Goal: Task Accomplishment & Management: Use online tool/utility

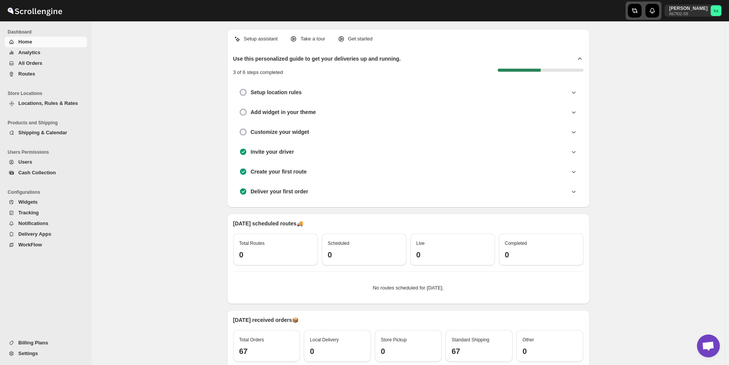
click at [635, 11] on icon "button" at bounding box center [633, 10] width 3 height 5
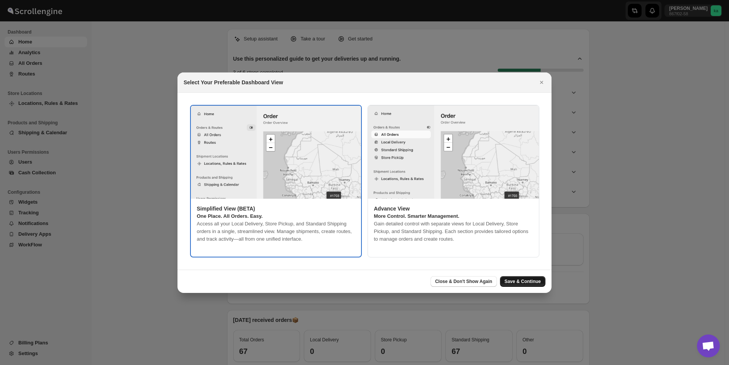
click at [538, 281] on span "Save & Continue" at bounding box center [522, 282] width 36 height 6
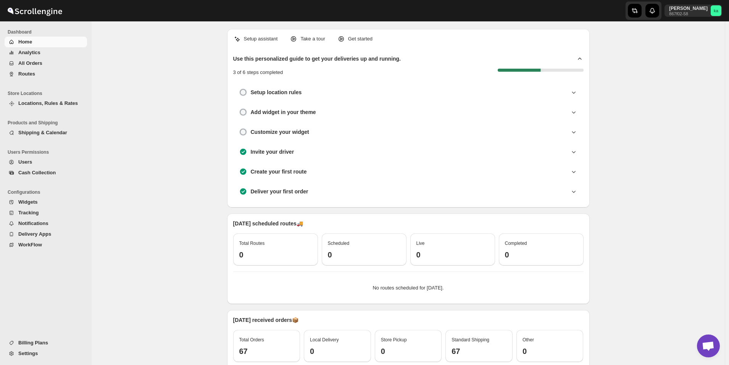
click at [44, 59] on button "All Orders" at bounding box center [46, 63] width 82 height 11
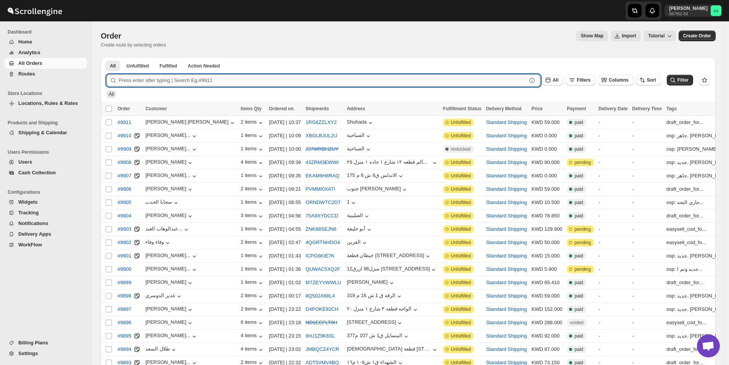
click at [318, 78] on input "text" at bounding box center [323, 80] width 408 height 12
paste input "9780"
type input "9780"
click at [106, 57] on button "Submit" at bounding box center [117, 61] width 22 height 8
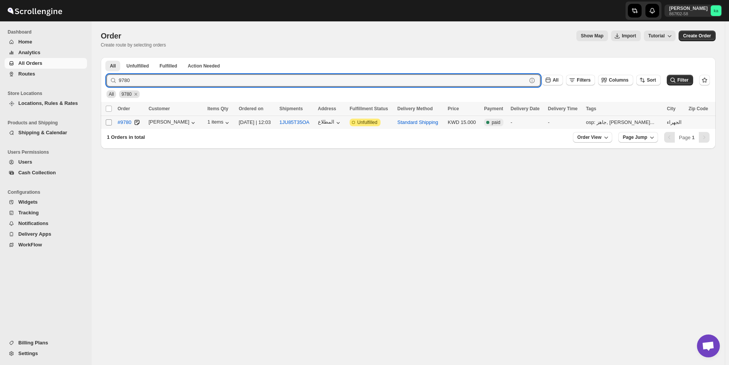
click at [111, 122] on input "Select order" at bounding box center [109, 122] width 6 height 6
checkbox input "true"
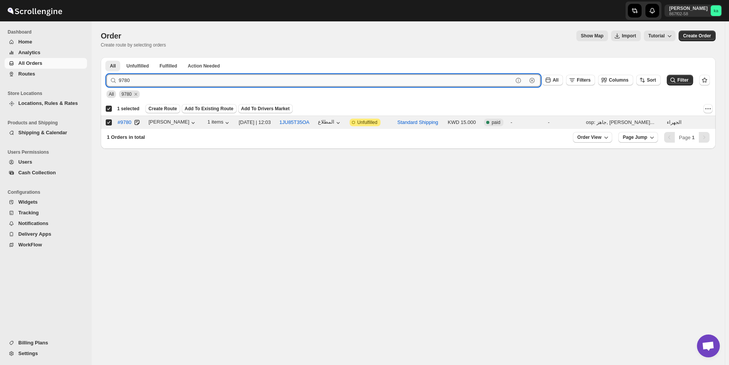
click at [176, 79] on input "9780" at bounding box center [316, 80] width 394 height 12
paste input "69"
type input "9769"
click at [106, 57] on button "Submit" at bounding box center [117, 61] width 22 height 8
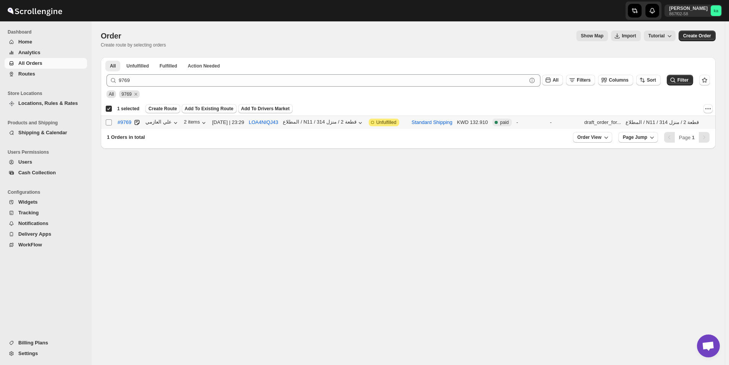
click at [109, 125] on input "Select order" at bounding box center [109, 122] width 6 height 6
checkbox input "true"
checkbox input "false"
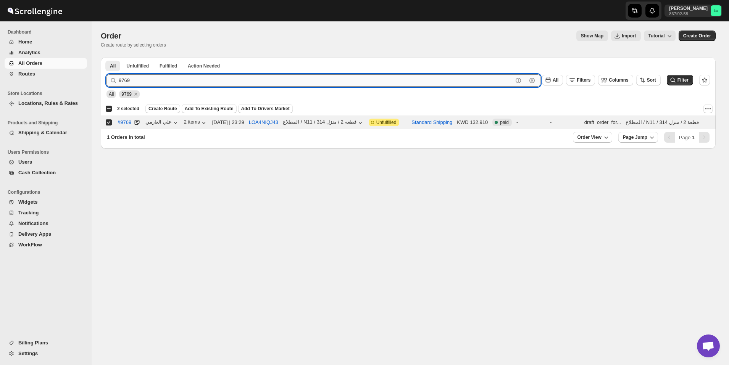
click at [168, 80] on input "9769" at bounding box center [316, 80] width 394 height 12
paste input "1"
type input "9761"
click at [106, 57] on button "Submit" at bounding box center [117, 61] width 22 height 8
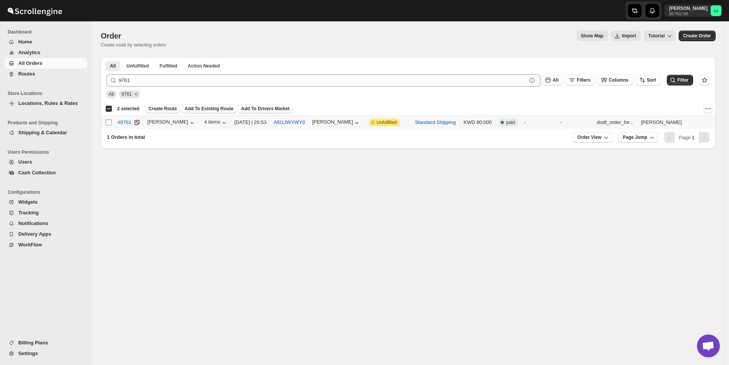
click at [110, 122] on input "Select order" at bounding box center [109, 122] width 6 height 6
checkbox input "true"
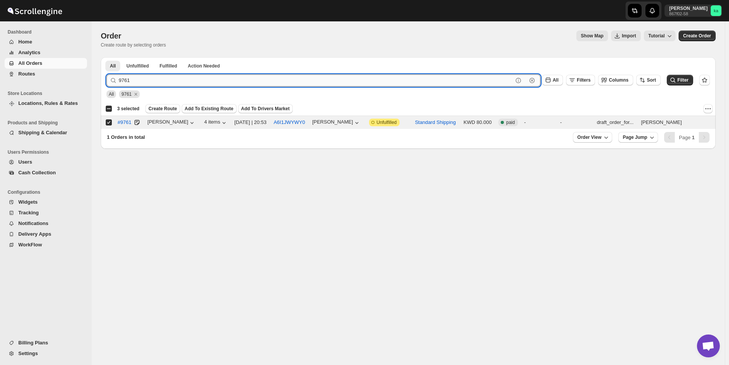
click at [240, 77] on input "9761" at bounding box center [316, 80] width 394 height 12
paste input "907"
type input "9907"
click at [106, 57] on button "Submit" at bounding box center [117, 61] width 22 height 8
click at [104, 124] on td "Select order" at bounding box center [108, 122] width 15 height 13
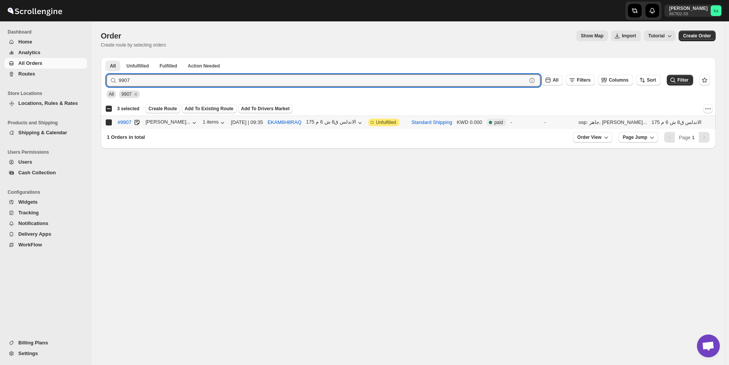
checkbox input "true"
click at [239, 82] on input "9907" at bounding box center [316, 80] width 394 height 12
paste input "793"
type input "9793"
click at [106, 57] on button "Submit" at bounding box center [117, 61] width 22 height 8
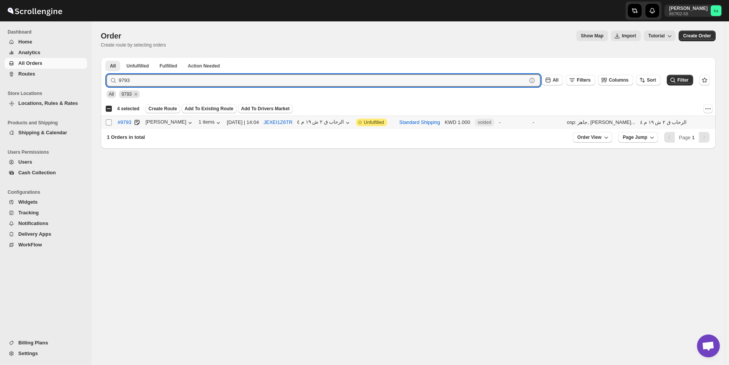
click at [106, 122] on input "Select order" at bounding box center [109, 122] width 6 height 6
checkbox input "true"
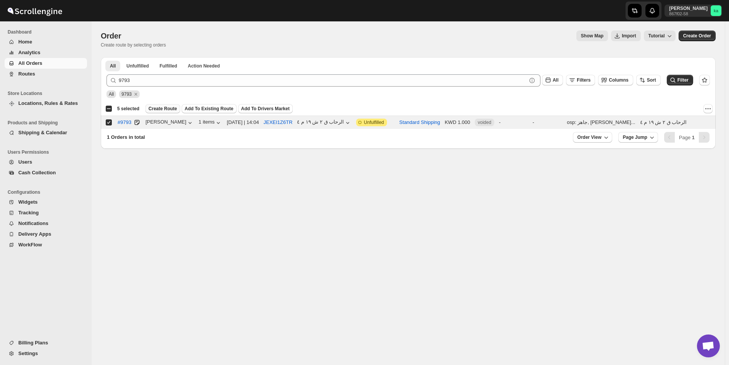
click at [153, 106] on span "Create Route" at bounding box center [162, 109] width 29 height 6
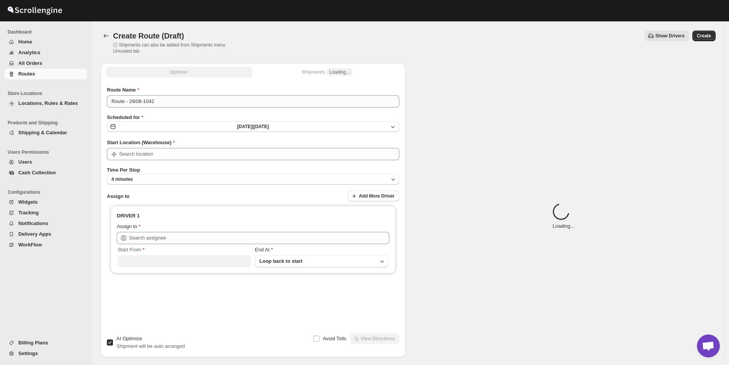
type input "[GEOGRAPHIC_DATA]"
click at [147, 174] on button "4 minutes" at bounding box center [253, 179] width 292 height 11
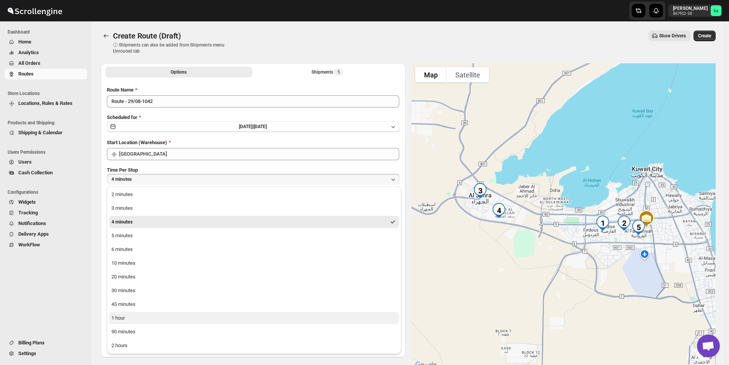
click at [129, 323] on button "1 hour" at bounding box center [254, 318] width 290 height 12
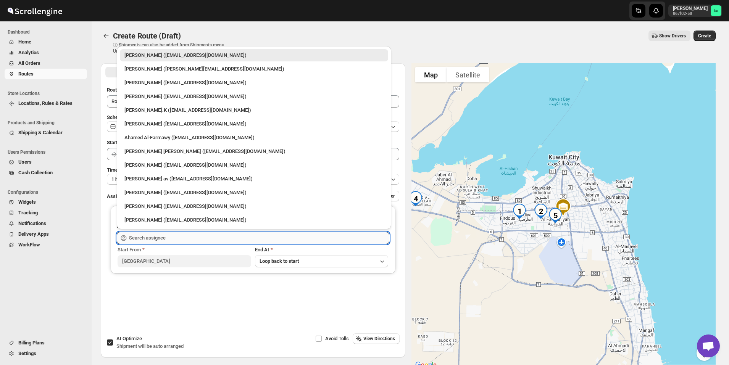
click at [146, 232] on input "text" at bounding box center [259, 238] width 260 height 12
click at [161, 115] on div "[PERSON_NAME].K ([EMAIL_ADDRESS][DOMAIN_NAME])" at bounding box center [254, 110] width 268 height 12
type input "[PERSON_NAME].K ([EMAIL_ADDRESS][DOMAIN_NAME])"
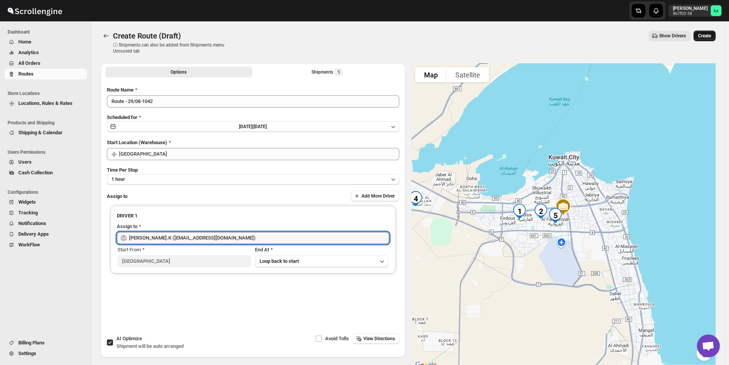
click at [710, 37] on span "Create" at bounding box center [704, 36] width 13 height 6
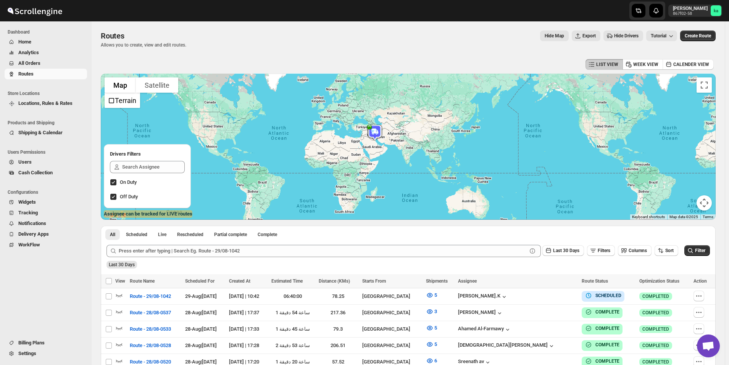
click at [44, 62] on span "All Orders" at bounding box center [51, 64] width 67 height 8
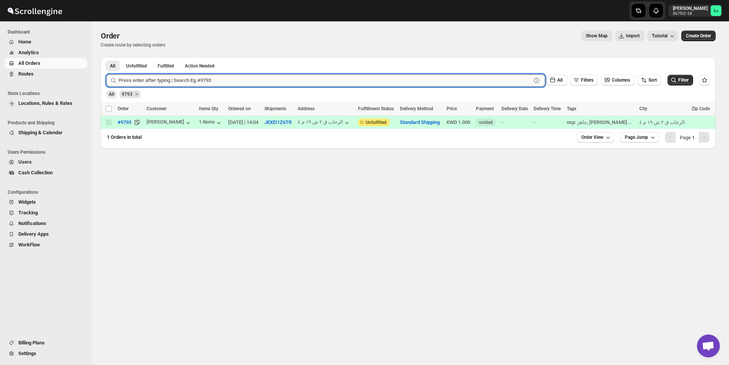
click at [155, 79] on input "text" at bounding box center [325, 80] width 413 height 12
paste input "9797"
type input "9797"
click at [106, 57] on button "Submit" at bounding box center [117, 61] width 22 height 8
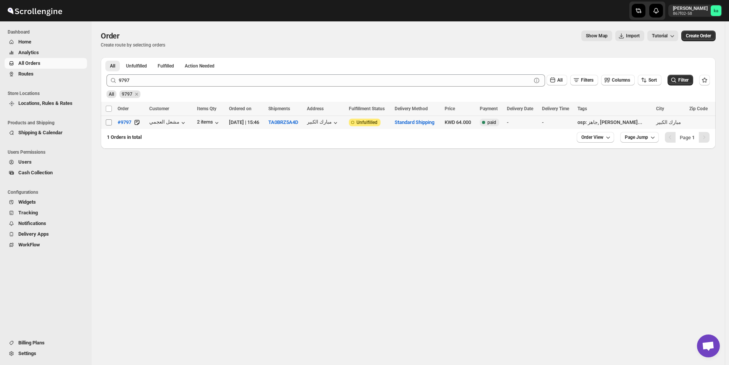
click at [108, 123] on input "Select order" at bounding box center [109, 122] width 6 height 6
checkbox input "true"
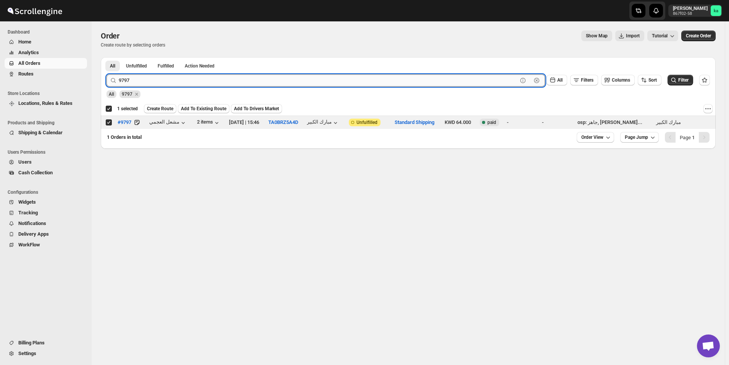
click at [189, 81] on input "9797" at bounding box center [318, 80] width 399 height 12
paste input "1"
type input "9791"
click at [106, 57] on button "Submit" at bounding box center [117, 61] width 22 height 8
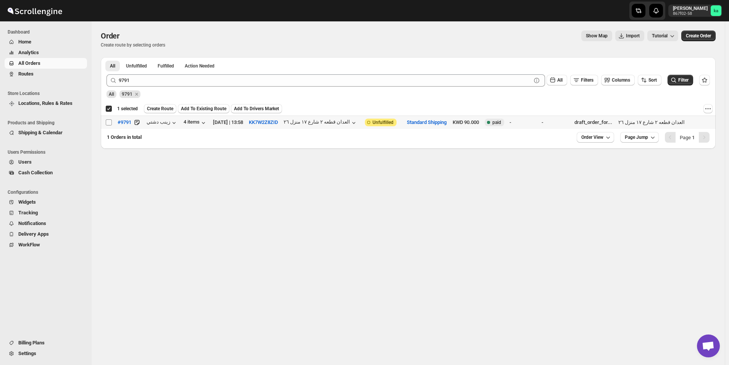
click at [108, 121] on input "Select order" at bounding box center [109, 122] width 6 height 6
checkbox input "true"
checkbox input "false"
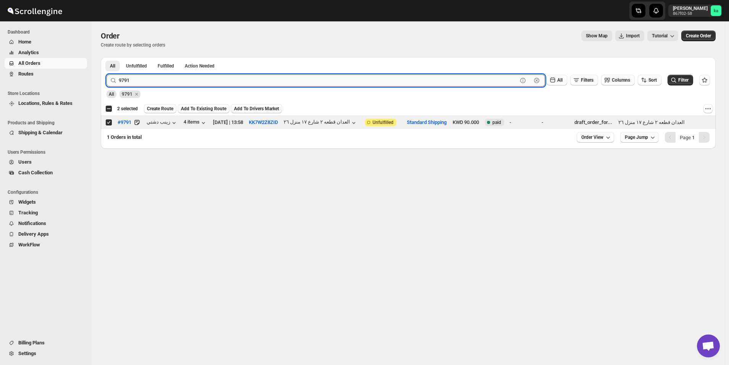
click at [155, 84] on input "9791" at bounding box center [318, 80] width 399 height 12
click at [155, 80] on input "9791" at bounding box center [318, 80] width 399 height 12
paste input "9791"
click at [183, 79] on input "97919791" at bounding box center [318, 80] width 399 height 12
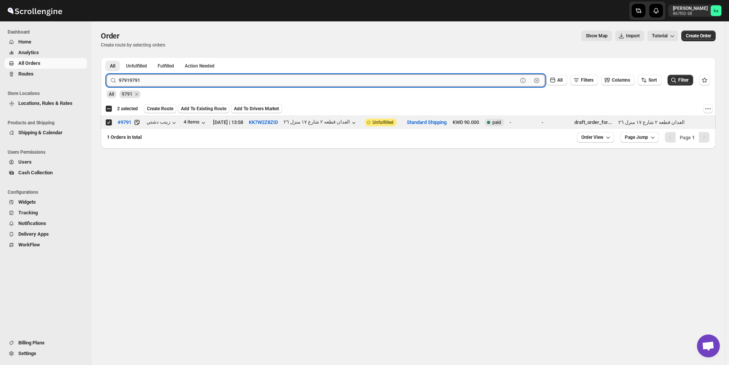
paste input "25"
type input "9725"
click at [106, 57] on button "Submit" at bounding box center [117, 61] width 22 height 8
click at [108, 123] on input "Select order" at bounding box center [109, 122] width 6 height 6
checkbox input "true"
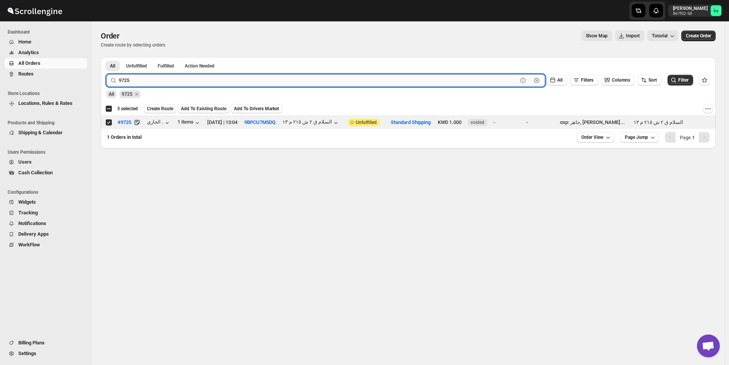
click at [177, 84] on input "9725" at bounding box center [318, 80] width 399 height 12
paste input "46"
type input "9746"
click at [106, 57] on button "Submit" at bounding box center [117, 61] width 22 height 8
click at [110, 124] on input "Select order" at bounding box center [109, 122] width 6 height 6
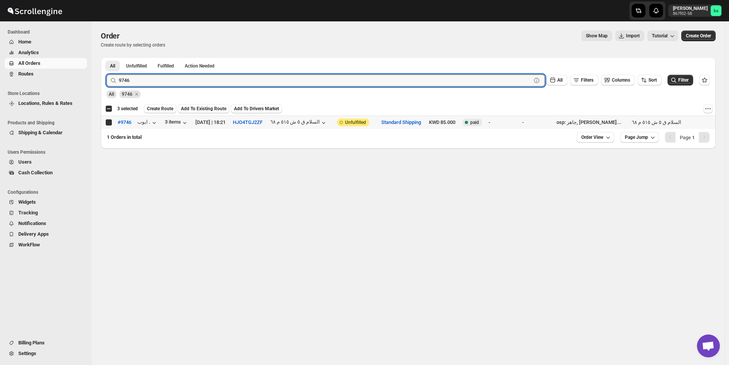
checkbox input "true"
click at [196, 78] on input "9746" at bounding box center [318, 80] width 399 height 12
paste input "78"
type input "9778"
click at [106, 57] on button "Submit" at bounding box center [117, 61] width 22 height 8
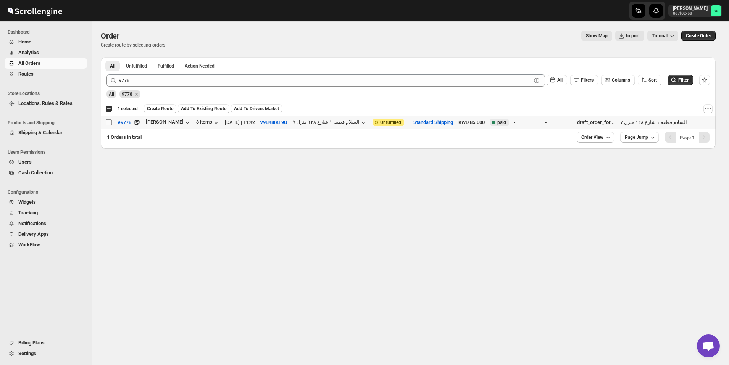
click at [109, 121] on input "Select order" at bounding box center [109, 122] width 6 height 6
checkbox input "true"
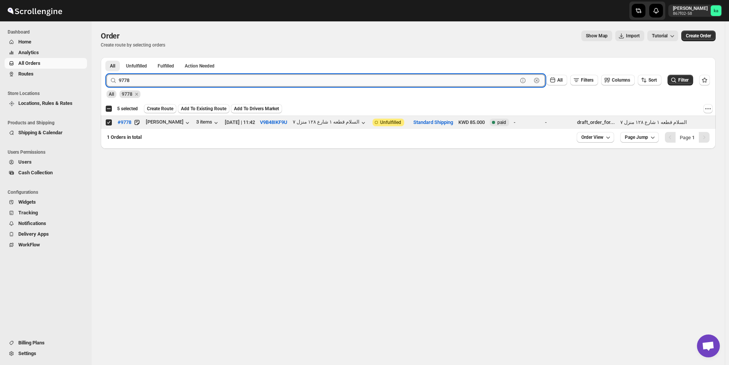
click at [206, 77] on input "9778" at bounding box center [318, 80] width 399 height 12
paste input "6"
type input "9776"
click at [106, 57] on button "Submit" at bounding box center [117, 61] width 22 height 8
click at [110, 119] on input "Select order" at bounding box center [109, 122] width 6 height 6
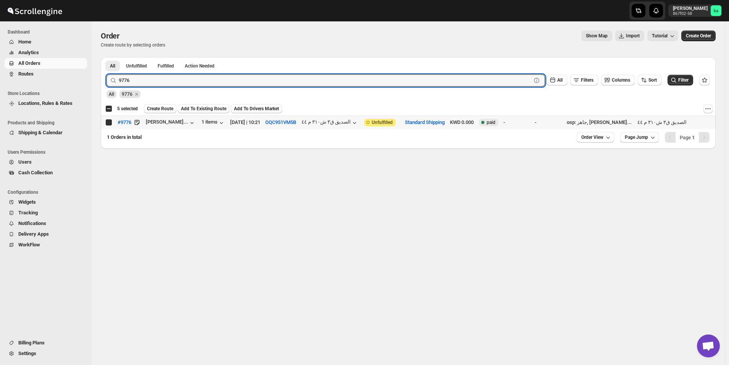
checkbox input "true"
click at [210, 81] on input "9776" at bounding box center [318, 80] width 399 height 12
paste input "68"
type input "9768"
click at [106, 57] on button "Submit" at bounding box center [117, 61] width 22 height 8
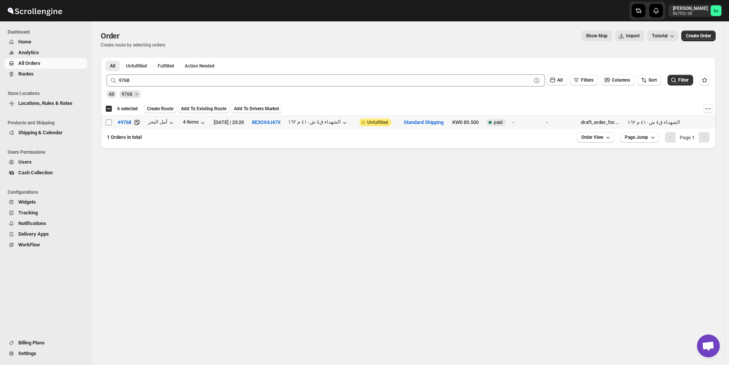
click at [108, 124] on input "Select order" at bounding box center [109, 122] width 6 height 6
checkbox input "true"
click at [158, 109] on span "Create Route" at bounding box center [160, 109] width 26 height 6
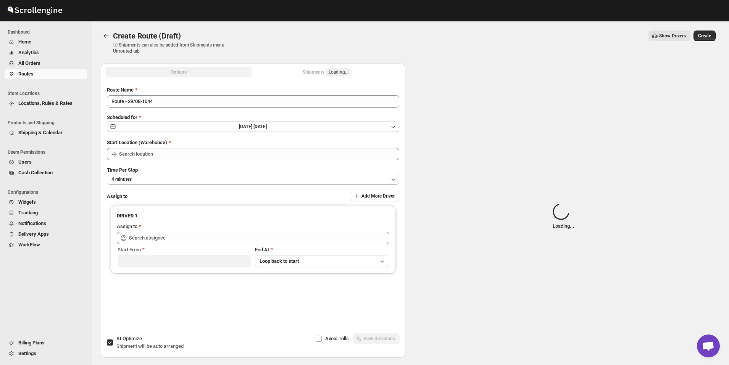
type input "[GEOGRAPHIC_DATA]"
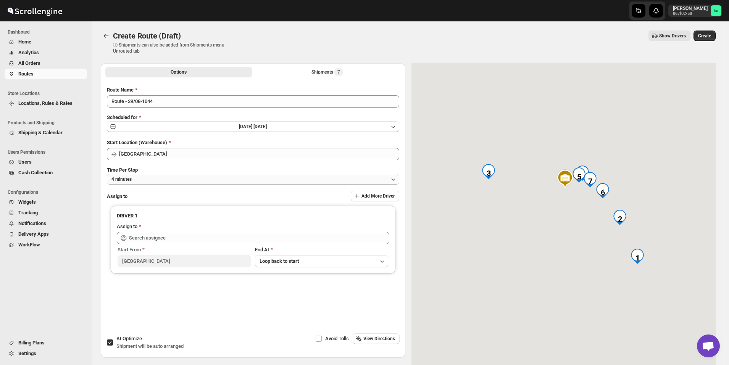
click at [155, 179] on button "4 minutes" at bounding box center [253, 179] width 292 height 11
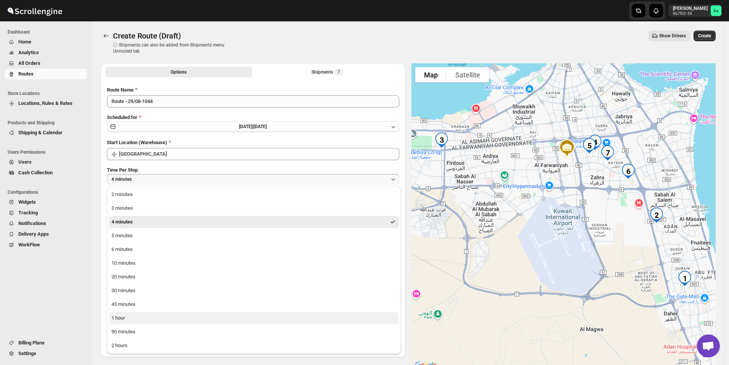
click at [131, 312] on button "1 hour" at bounding box center [254, 318] width 290 height 12
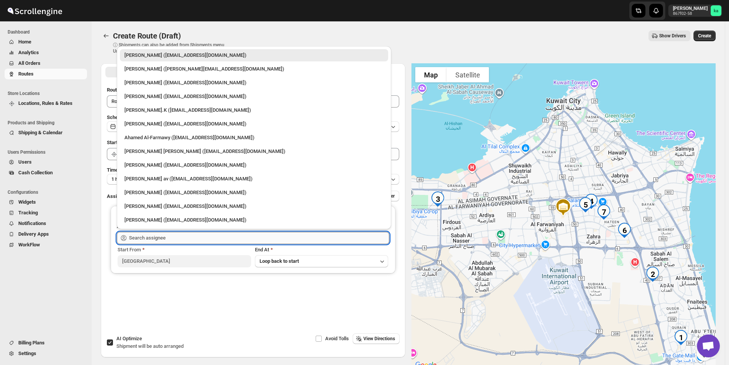
click at [154, 237] on input "text" at bounding box center [259, 238] width 260 height 12
click at [158, 85] on div "[PERSON_NAME] ([EMAIL_ADDRESS][DOMAIN_NAME])" at bounding box center [253, 83] width 259 height 8
type input "[PERSON_NAME] ([EMAIL_ADDRESS][DOMAIN_NAME])"
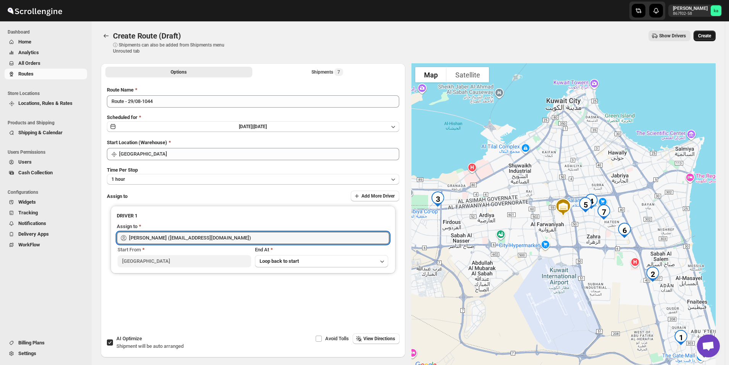
click at [706, 37] on span "Create" at bounding box center [704, 36] width 13 height 6
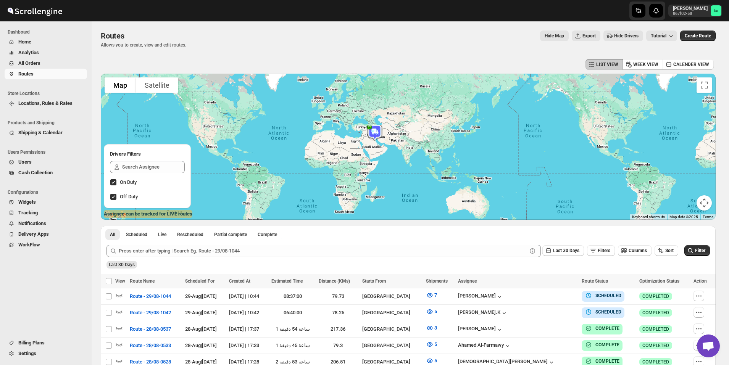
click at [44, 67] on button "All Orders" at bounding box center [46, 63] width 82 height 11
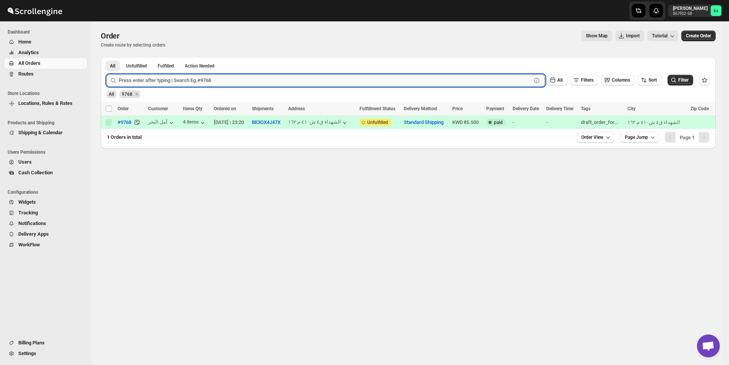
click at [227, 82] on input "text" at bounding box center [325, 80] width 413 height 12
paste input "9771"
type input "9771"
click at [106, 57] on button "Submit" at bounding box center [117, 61] width 22 height 8
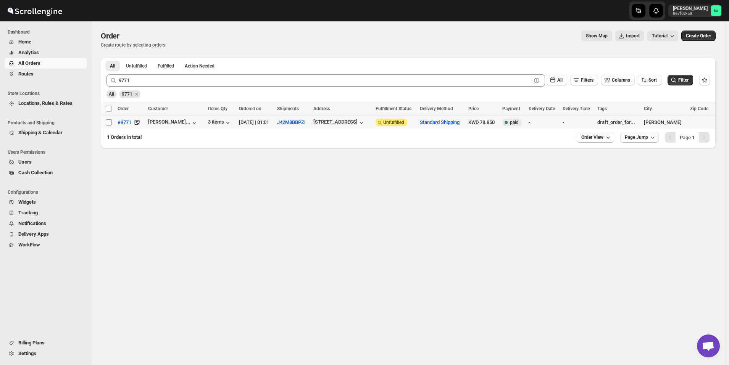
click at [111, 122] on input "Select order" at bounding box center [109, 122] width 6 height 6
checkbox input "true"
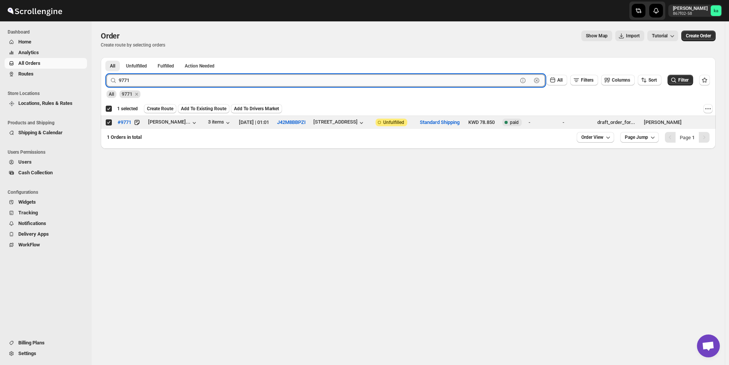
click at [244, 81] on input "9771" at bounding box center [318, 80] width 399 height 12
paste input "65"
type input "9765"
click at [106, 57] on button "Submit" at bounding box center [117, 61] width 22 height 8
click at [109, 122] on input "Select order" at bounding box center [109, 122] width 6 height 6
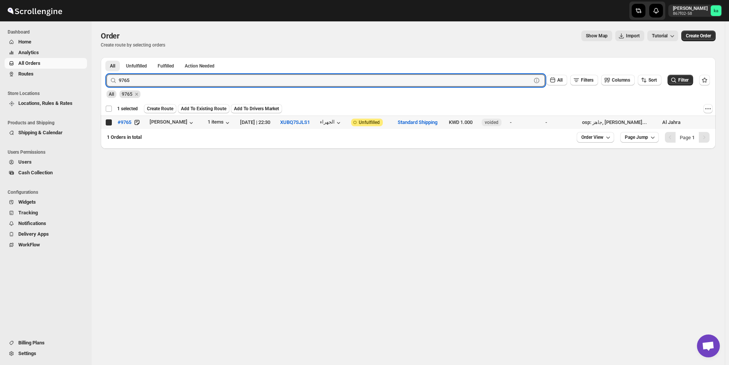
checkbox input "true"
checkbox input "false"
click at [200, 78] on input "9765" at bounding box center [318, 80] width 399 height 12
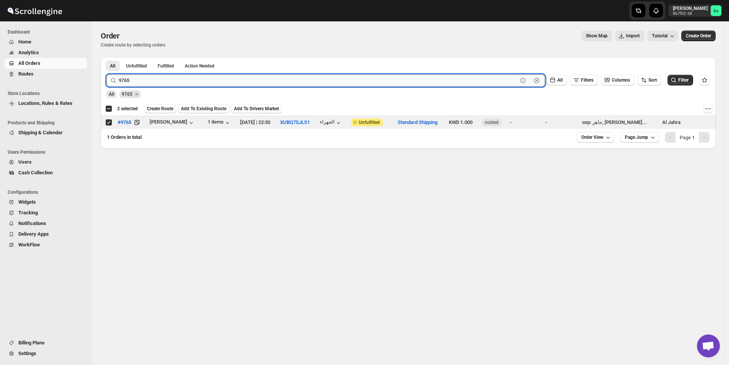
paste input "96"
type input "9796"
click at [106, 57] on button "Submit" at bounding box center [117, 61] width 22 height 8
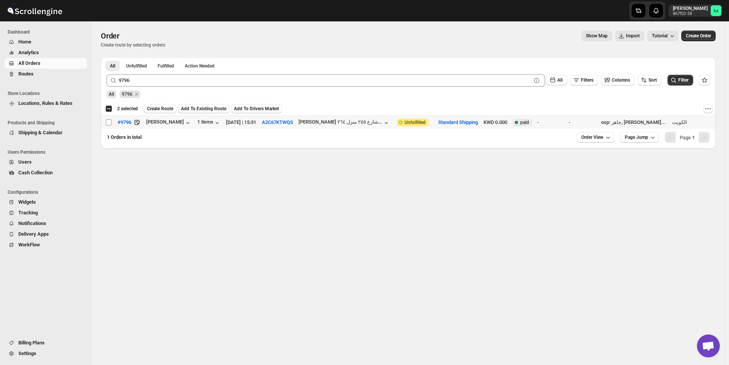
click at [109, 123] on input "Select order" at bounding box center [109, 122] width 6 height 6
checkbox input "true"
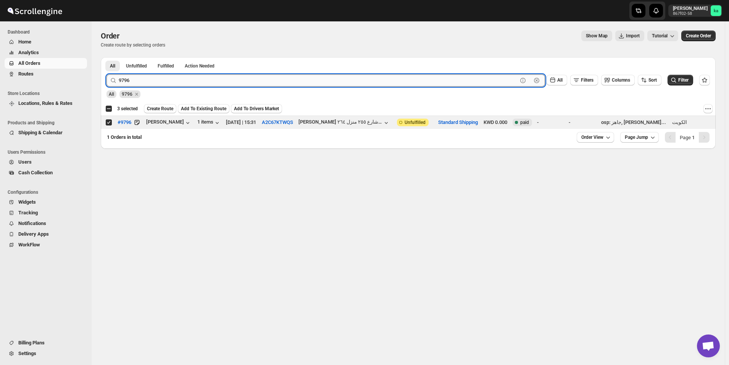
click at [258, 78] on input "9796" at bounding box center [318, 80] width 399 height 12
paste input "89"
type input "9789"
click at [106, 57] on button "Submit" at bounding box center [117, 61] width 22 height 8
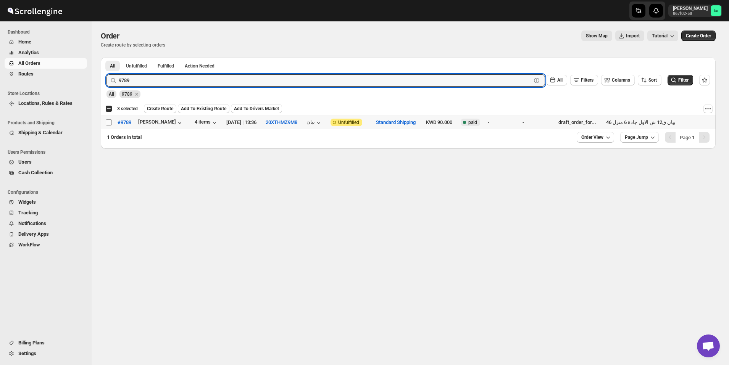
click at [108, 121] on input "Select order" at bounding box center [109, 122] width 6 height 6
checkbox input "true"
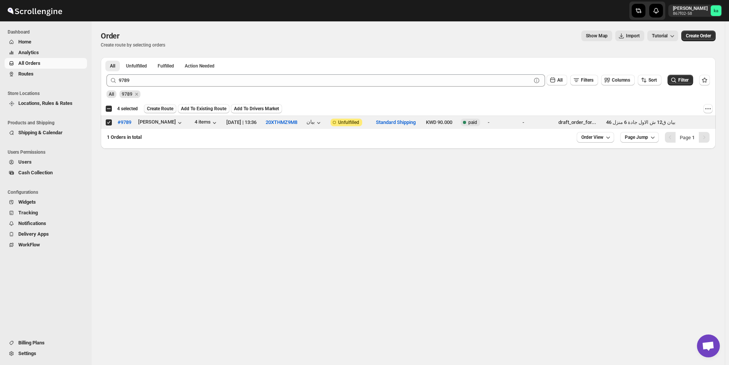
click at [154, 110] on span "Create Route" at bounding box center [160, 109] width 26 height 6
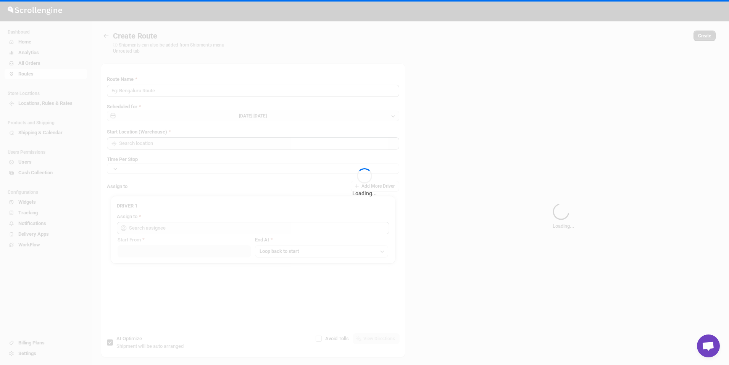
type input "Route - 29/08-1045"
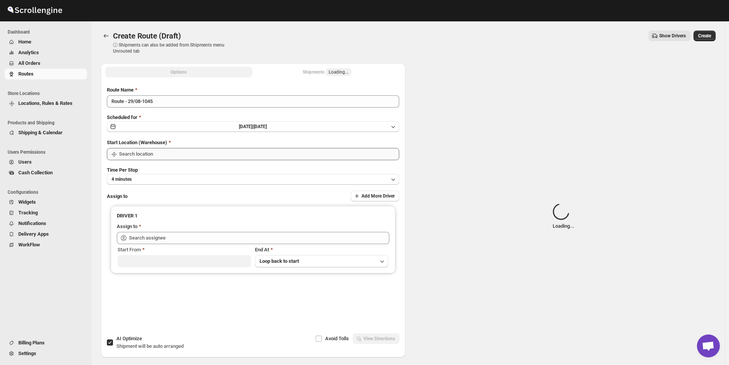
type input "[GEOGRAPHIC_DATA]"
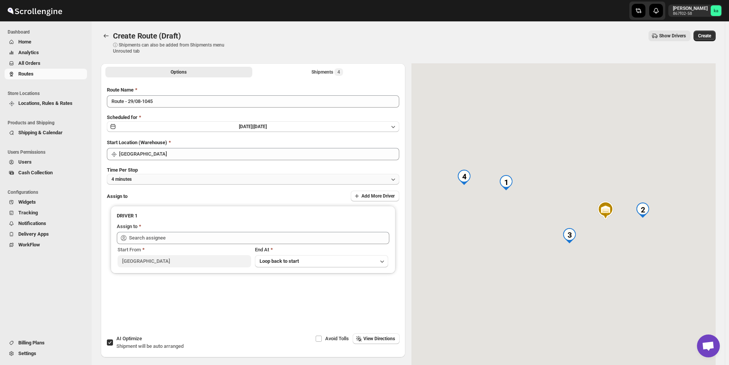
click at [163, 178] on button "4 minutes" at bounding box center [253, 179] width 292 height 11
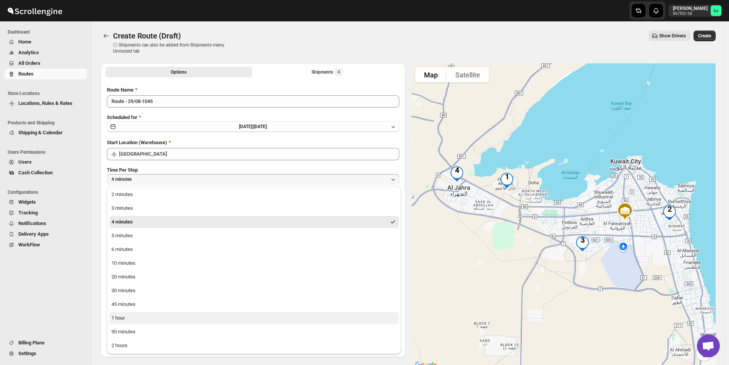
click at [140, 318] on button "1 hour" at bounding box center [254, 318] width 290 height 12
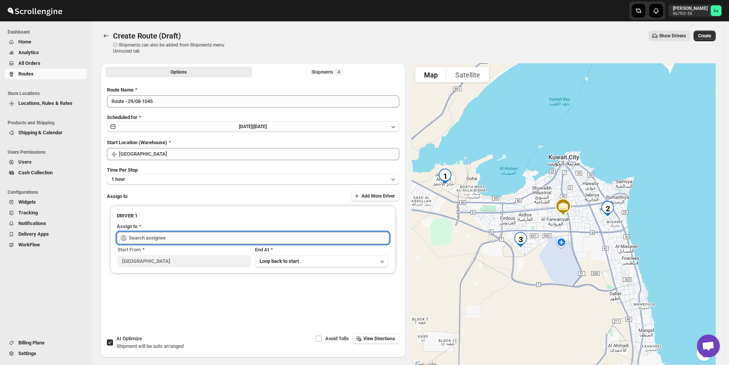
click at [158, 235] on input "text" at bounding box center [259, 238] width 260 height 12
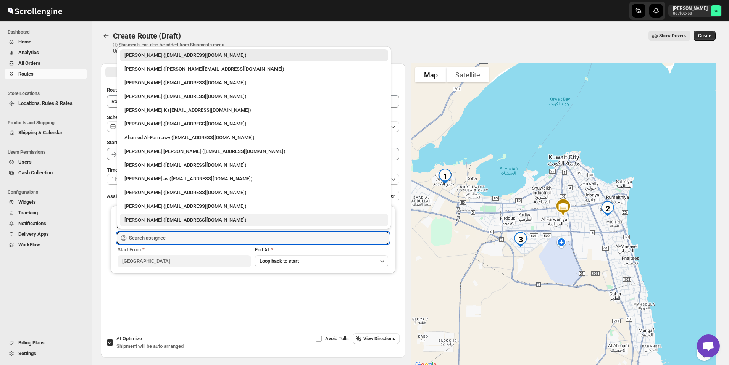
click at [176, 221] on div "[PERSON_NAME] ([EMAIL_ADDRESS][DOMAIN_NAME])" at bounding box center [253, 220] width 259 height 8
type input "[PERSON_NAME] ([EMAIL_ADDRESS][DOMAIN_NAME])"
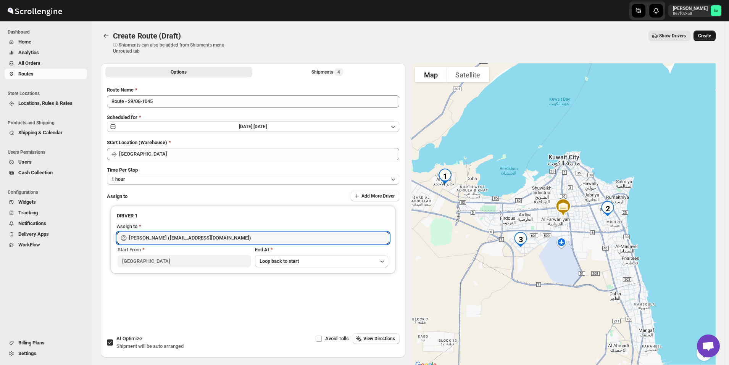
click at [711, 34] on span "Create" at bounding box center [704, 36] width 13 height 6
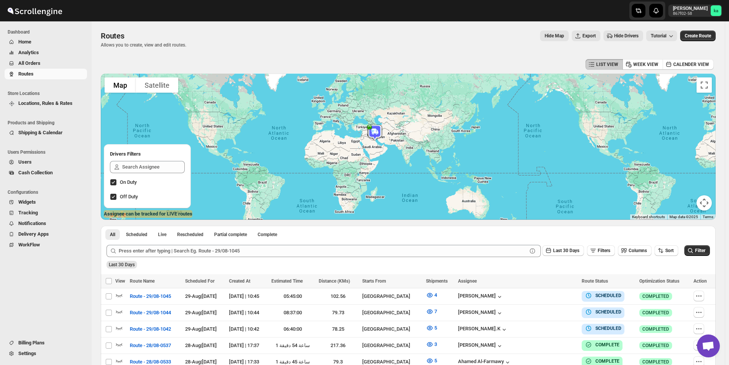
click at [48, 66] on span "All Orders" at bounding box center [51, 64] width 67 height 8
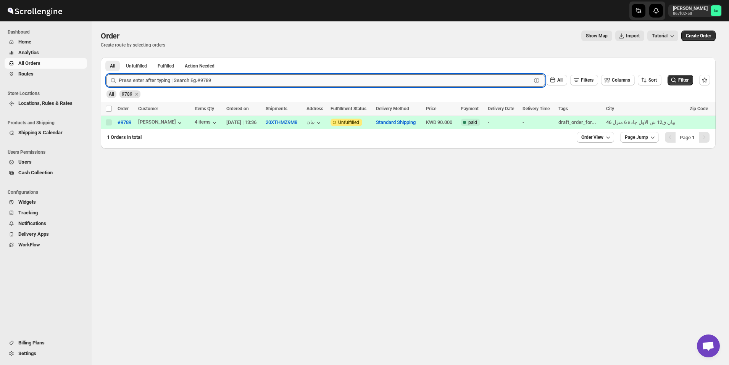
click at [200, 79] on input "text" at bounding box center [325, 80] width 413 height 12
paste input "9887"
type input "9887"
click at [106, 57] on button "Submit" at bounding box center [117, 61] width 22 height 8
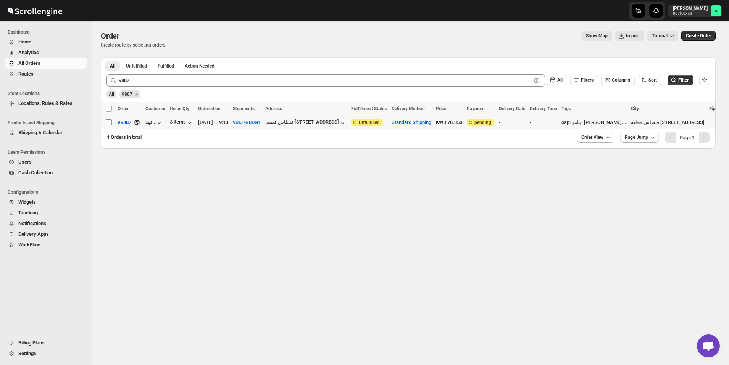
click at [110, 125] on input "Select order" at bounding box center [109, 122] width 6 height 6
checkbox input "true"
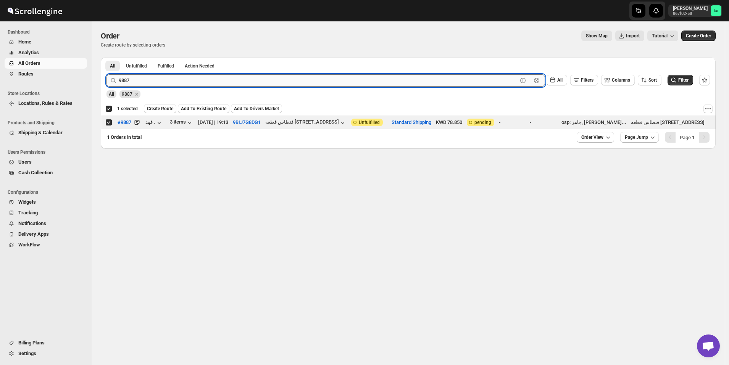
click at [164, 84] on input "9887" at bounding box center [318, 80] width 399 height 12
paste input "756"
type input "9756"
click at [106, 57] on button "Submit" at bounding box center [117, 61] width 22 height 8
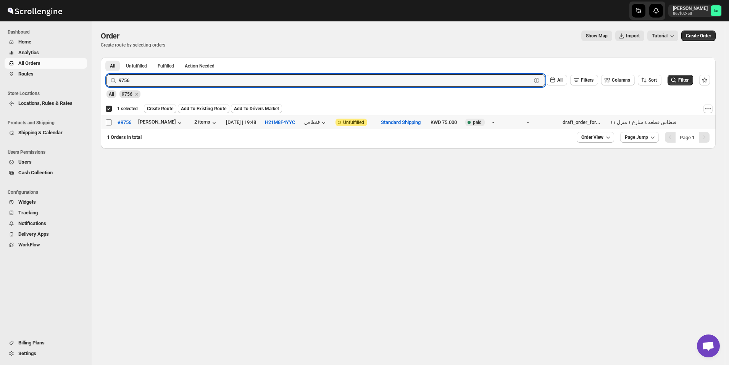
click at [108, 122] on input "Select order" at bounding box center [109, 122] width 6 height 6
checkbox input "true"
checkbox input "false"
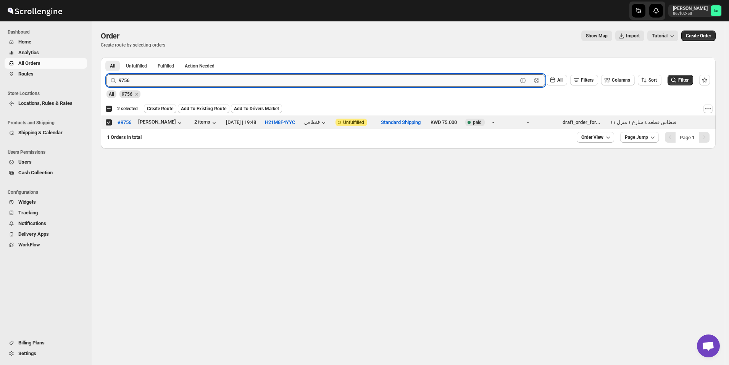
click at [193, 84] on input "9756" at bounding box center [318, 80] width 399 height 12
paste input "64"
type input "9764"
click at [106, 57] on button "Submit" at bounding box center [117, 61] width 22 height 8
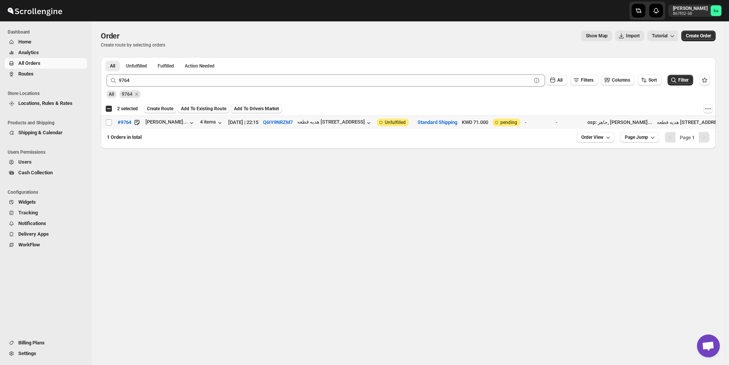
click at [110, 120] on input "Select order" at bounding box center [109, 122] width 6 height 6
checkbox input "true"
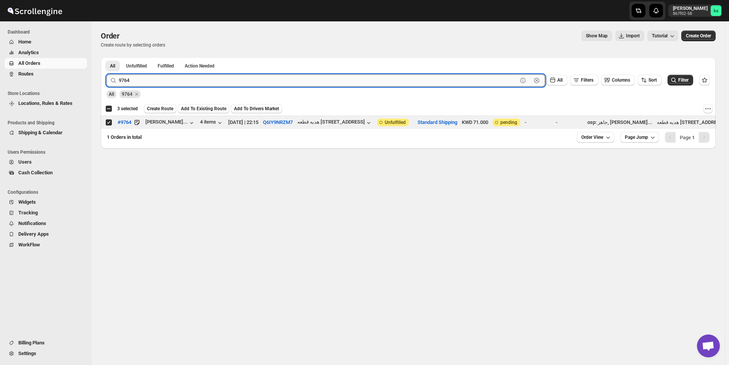
click at [210, 81] on input "9764" at bounding box center [318, 80] width 399 height 12
paste input "90"
type input "9790"
click at [106, 57] on button "Submit" at bounding box center [117, 61] width 22 height 8
click at [107, 120] on input "Select order" at bounding box center [109, 122] width 6 height 6
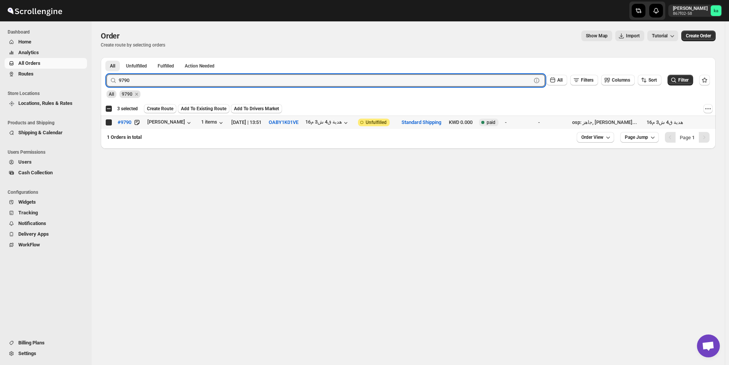
checkbox input "true"
click at [233, 79] on input "9790" at bounding box center [318, 80] width 399 height 12
paste input "67"
type input "9767"
click at [106, 57] on button "Submit" at bounding box center [117, 61] width 22 height 8
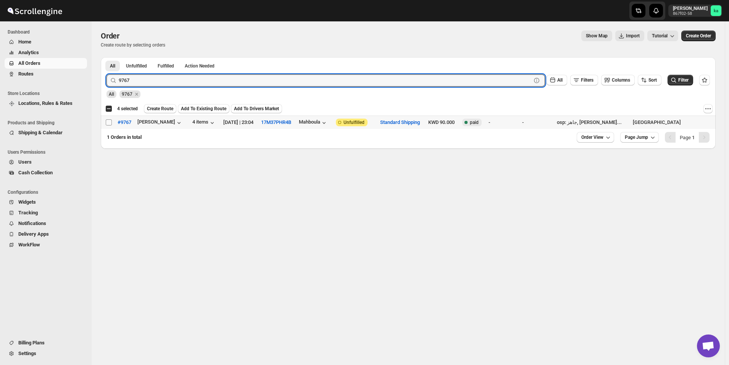
click at [109, 122] on input "Select order" at bounding box center [109, 122] width 6 height 6
checkbox input "true"
click at [200, 79] on input "9767" at bounding box center [318, 80] width 399 height 12
paste input "36"
type input "9736"
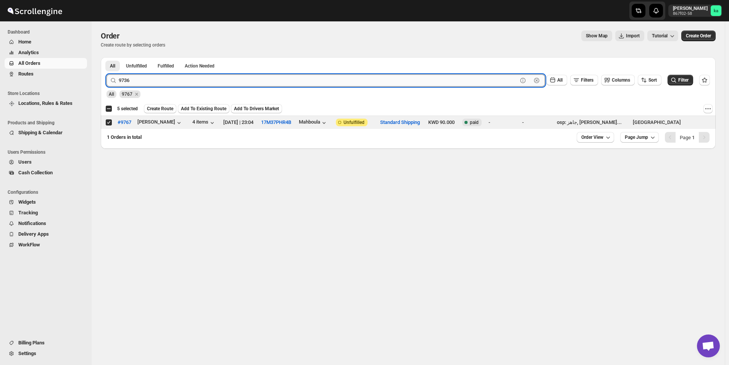
click at [106, 57] on button "Submit" at bounding box center [117, 61] width 22 height 8
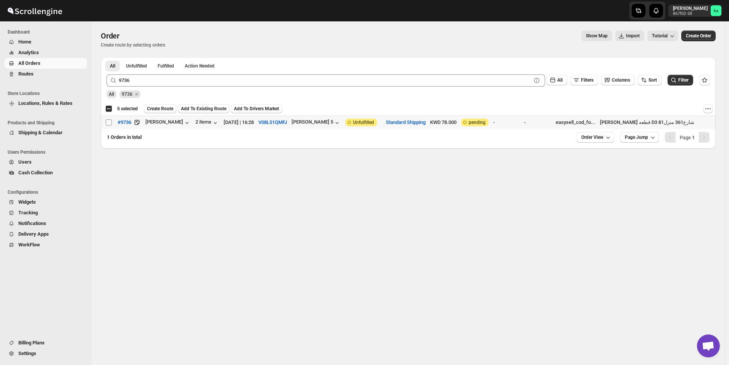
click at [110, 123] on input "Select order" at bounding box center [109, 122] width 6 height 6
checkbox input "true"
click at [162, 110] on span "Create Route" at bounding box center [160, 109] width 26 height 6
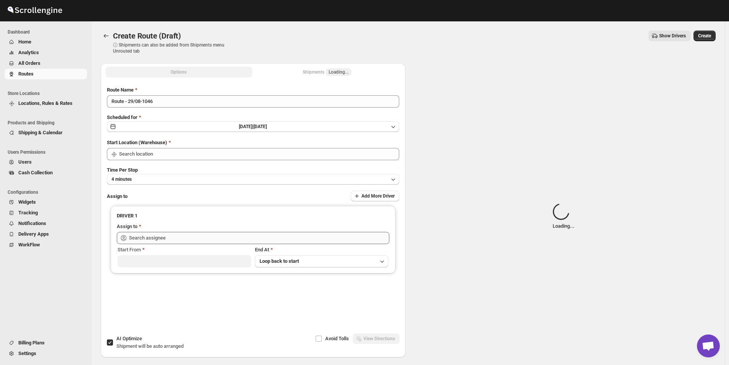
type input "[GEOGRAPHIC_DATA]"
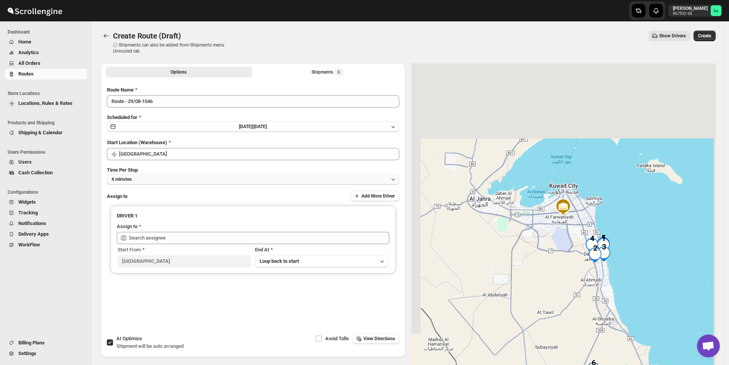
click at [131, 179] on span "4 minutes" at bounding box center [121, 179] width 20 height 6
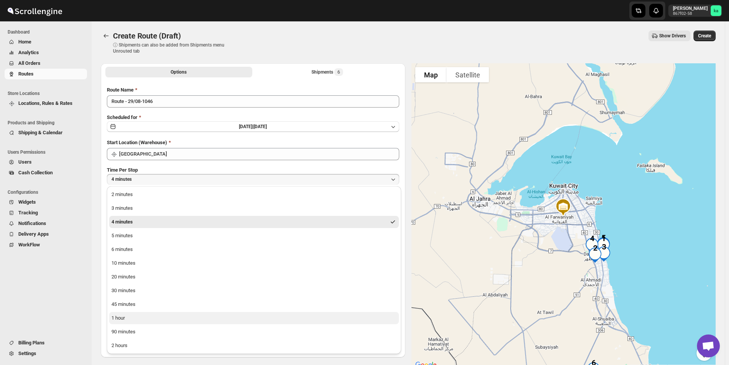
click at [128, 315] on button "1 hour" at bounding box center [254, 318] width 290 height 12
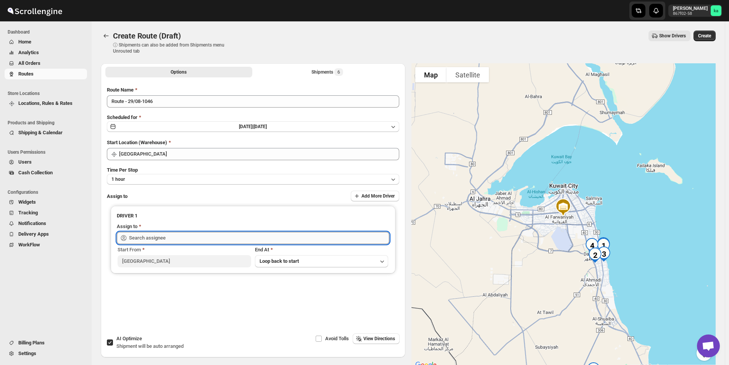
click at [149, 238] on input "text" at bounding box center [259, 238] width 260 height 12
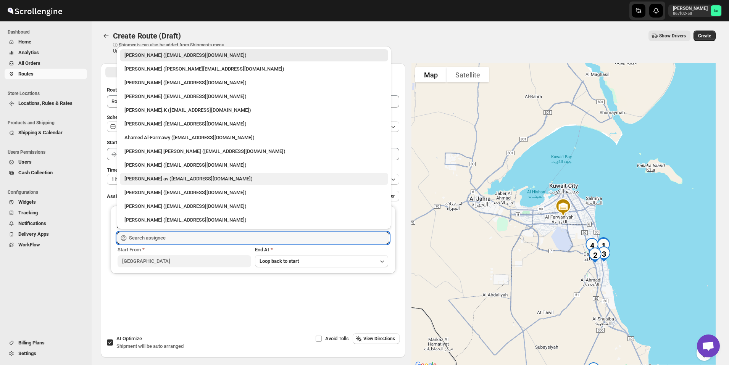
click at [171, 180] on div "[PERSON_NAME] av ([EMAIL_ADDRESS][DOMAIN_NAME])" at bounding box center [253, 179] width 259 height 8
type input "[PERSON_NAME] av ([EMAIL_ADDRESS][DOMAIN_NAME])"
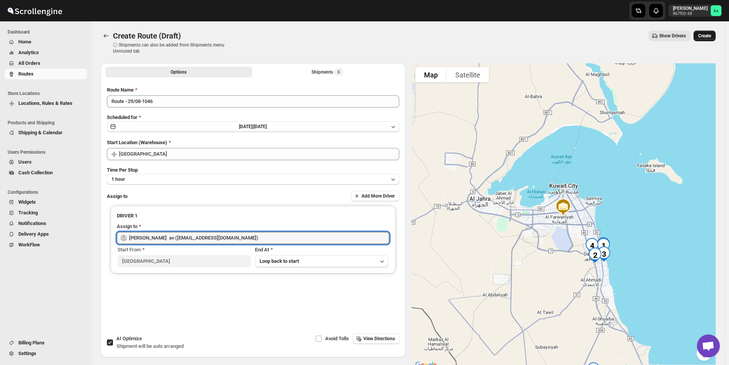
click at [711, 35] on span "Create" at bounding box center [704, 36] width 13 height 6
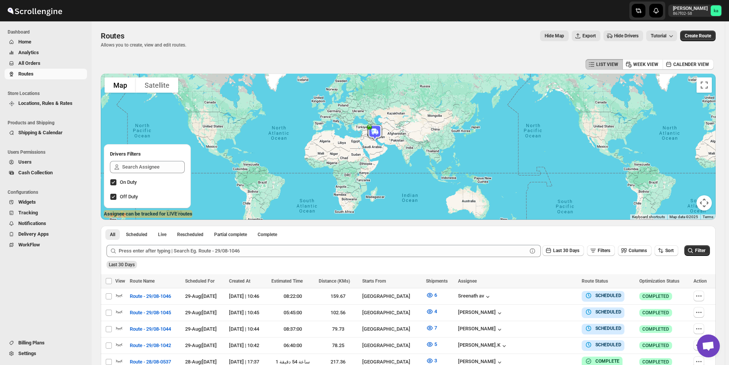
click at [35, 65] on span "All Orders" at bounding box center [29, 63] width 22 height 6
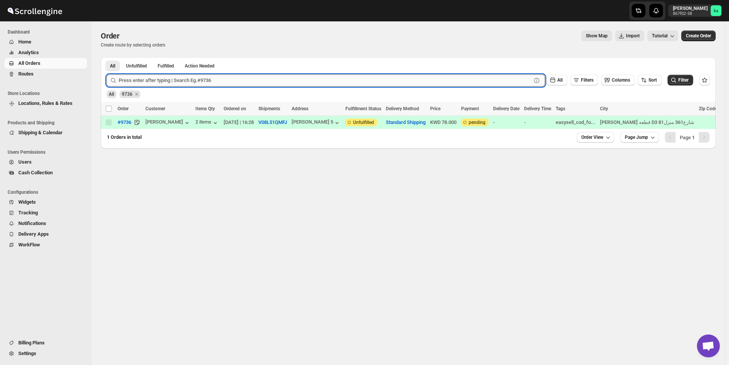
click at [161, 84] on input "text" at bounding box center [325, 80] width 413 height 12
paste input "9738"
type input "9738"
click at [106, 57] on button "Submit" at bounding box center [117, 61] width 22 height 8
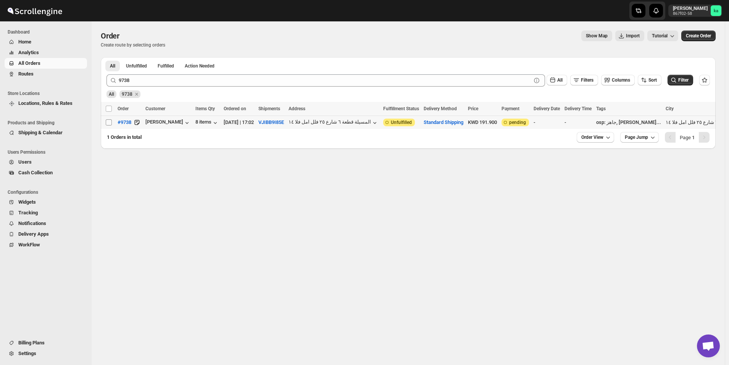
click at [108, 124] on input "Select order" at bounding box center [109, 122] width 6 height 6
checkbox input "true"
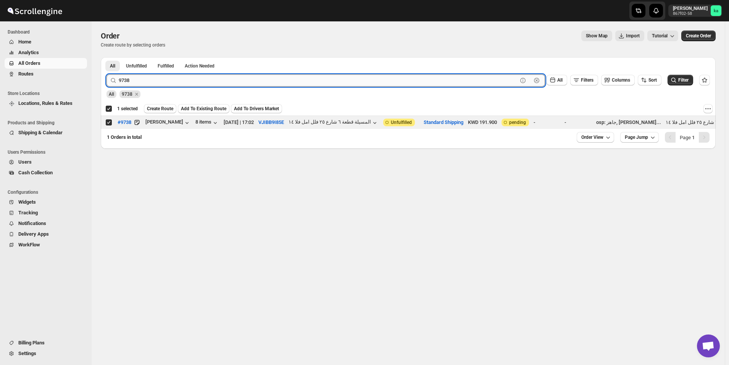
click at [212, 75] on input "9738" at bounding box center [318, 80] width 399 height 12
paste input "42"
type input "9742"
click at [106, 57] on button "Submit" at bounding box center [117, 61] width 22 height 8
click at [108, 123] on input "Select order" at bounding box center [109, 122] width 6 height 6
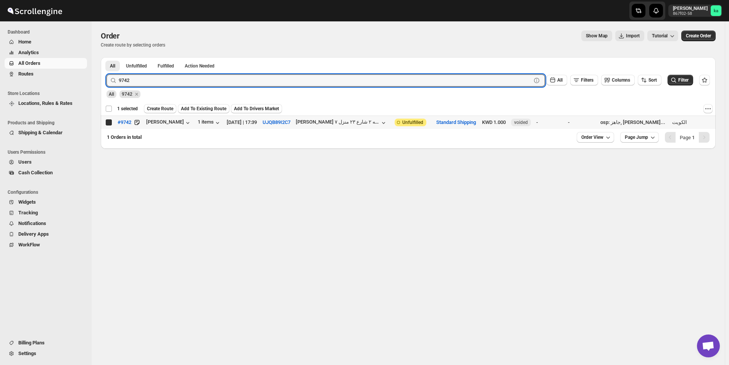
checkbox input "true"
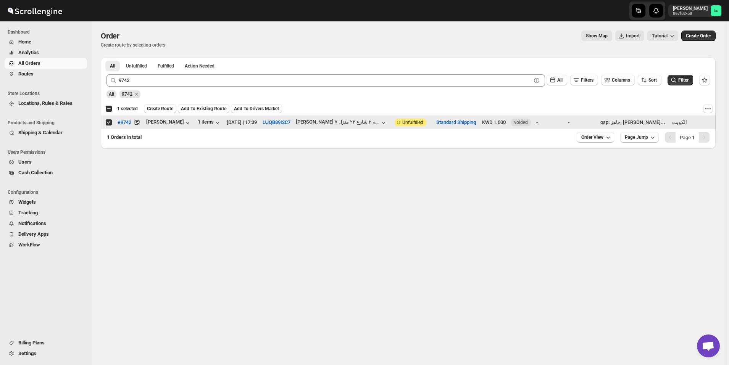
checkbox input "false"
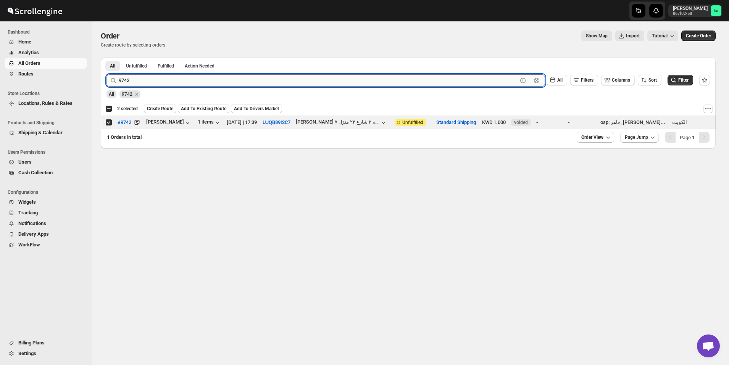
click at [170, 79] on input "9742" at bounding box center [318, 80] width 399 height 12
paste input "88"
type input "9788"
click at [106, 57] on button "Submit" at bounding box center [117, 61] width 22 height 8
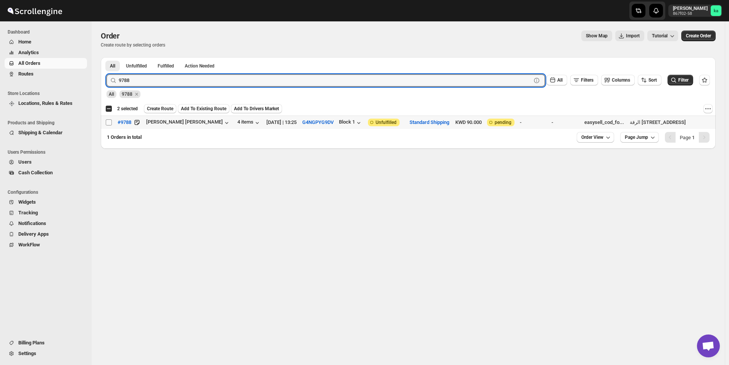
click at [106, 125] on span at bounding box center [108, 122] width 7 height 7
click at [106, 125] on input "Select order" at bounding box center [109, 122] width 6 height 6
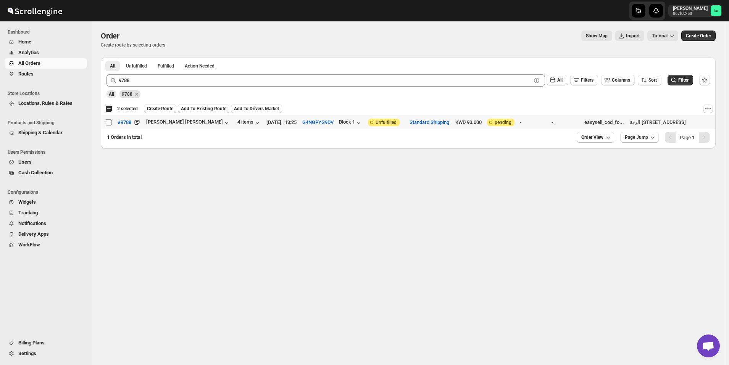
click at [111, 123] on input "Select order" at bounding box center [109, 122] width 6 height 6
checkbox input "true"
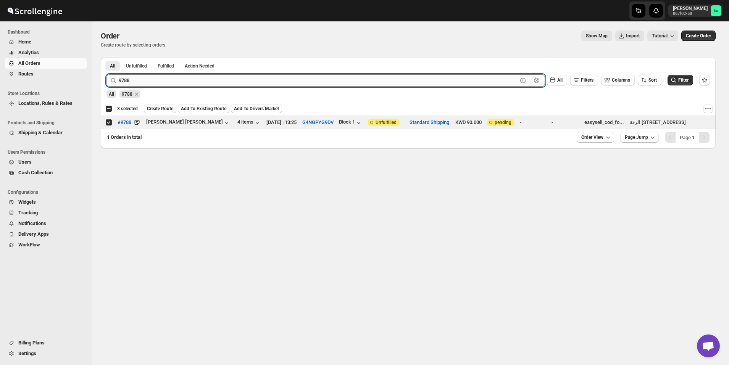
click at [191, 82] on input "9788" at bounding box center [318, 80] width 399 height 12
paste input "92"
type input "9792"
click at [106, 57] on button "Submit" at bounding box center [117, 61] width 22 height 8
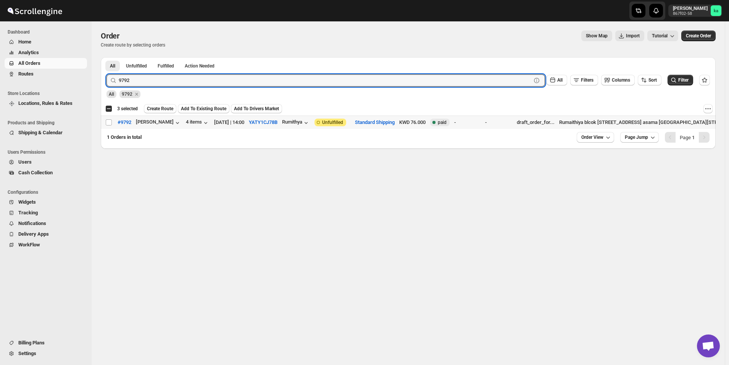
click at [108, 126] on td "Select order" at bounding box center [108, 122] width 15 height 13
checkbox input "true"
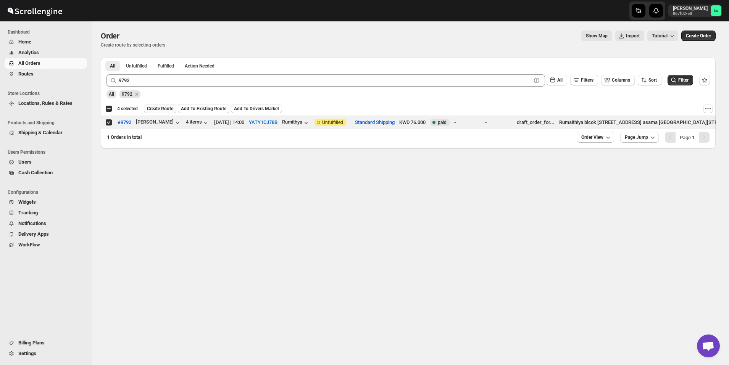
click at [164, 106] on span "Create Route" at bounding box center [160, 109] width 26 height 6
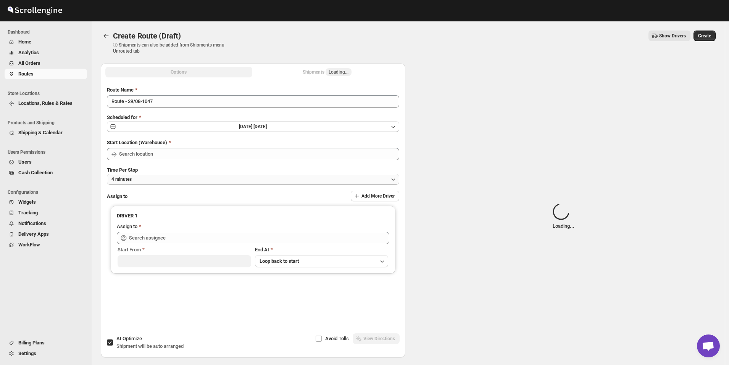
type input "[GEOGRAPHIC_DATA]"
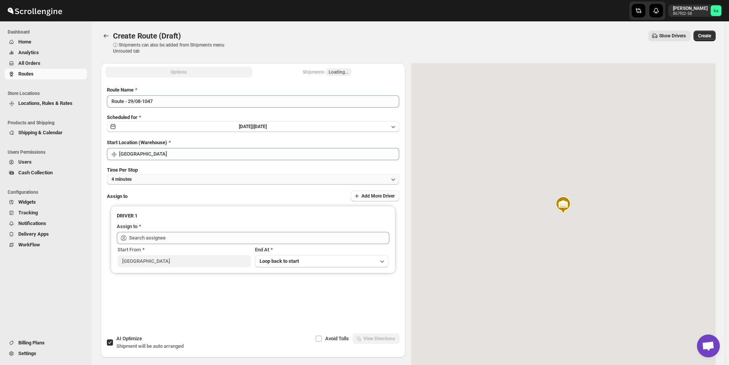
click at [153, 181] on button "4 minutes" at bounding box center [253, 179] width 292 height 11
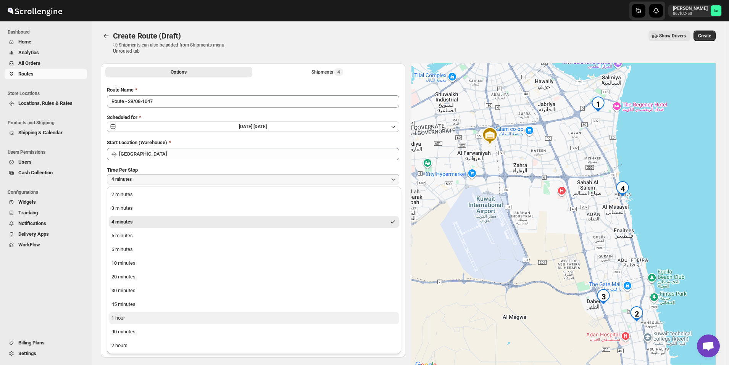
click at [133, 318] on button "1 hour" at bounding box center [254, 318] width 290 height 12
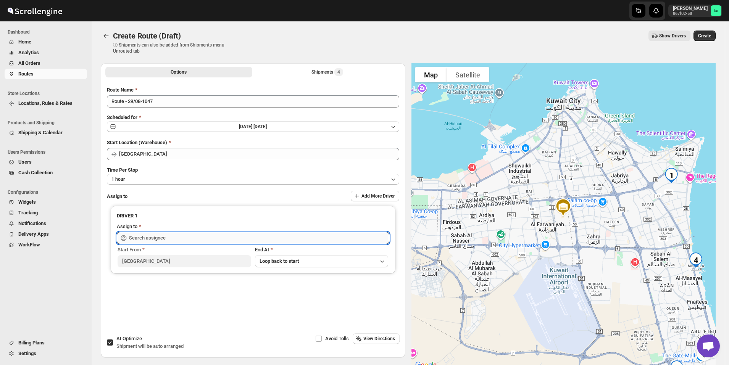
click at [141, 235] on input "text" at bounding box center [259, 238] width 260 height 12
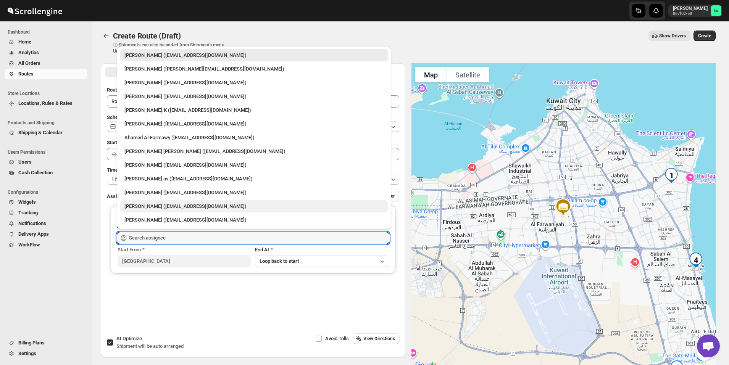
click at [145, 209] on div "[PERSON_NAME] ([EMAIL_ADDRESS][DOMAIN_NAME])" at bounding box center [253, 207] width 259 height 8
type input "[PERSON_NAME] ([EMAIL_ADDRESS][DOMAIN_NAME])"
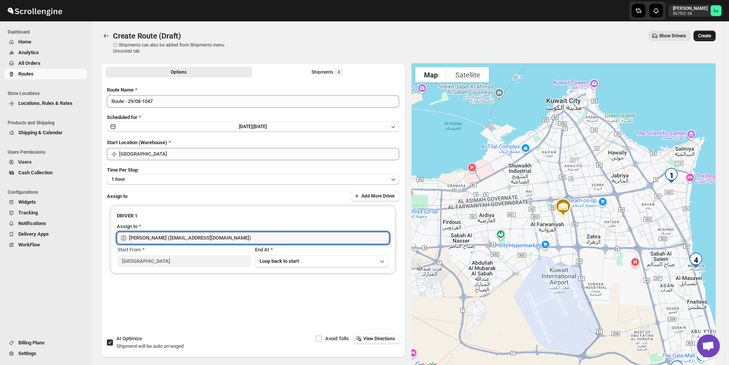
click at [711, 37] on span "Create" at bounding box center [704, 36] width 13 height 6
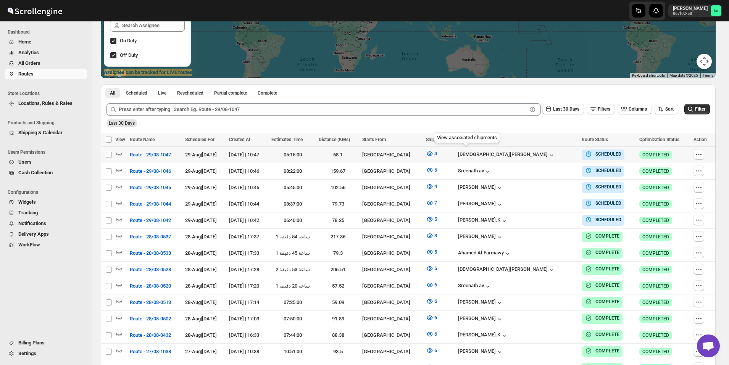
scroll to position [153, 0]
